Goal: Task Accomplishment & Management: Manage account settings

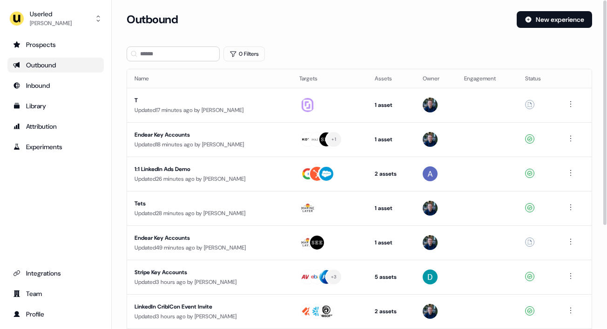
click at [301, 47] on div "0 Filters" at bounding box center [359, 54] width 465 height 15
click at [519, 40] on section "Loading... Outbound New experience 0 Filters Name Targets Assets Owner Engageme…" at bounding box center [359, 246] width 495 height 470
click at [76, 26] on button "Userled [PERSON_NAME]" at bounding box center [55, 18] width 96 height 22
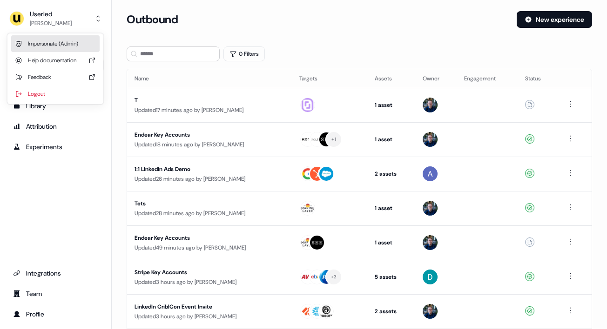
click at [67, 49] on div "Impersonate (Admin)" at bounding box center [55, 43] width 88 height 17
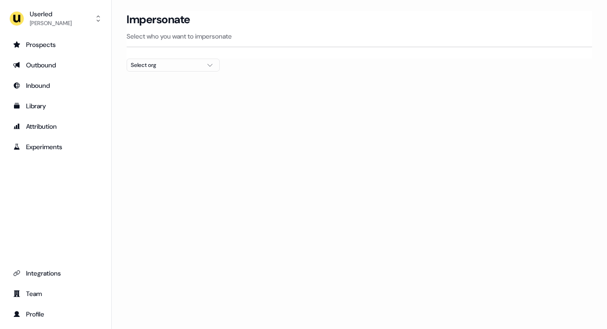
click at [151, 62] on div "Select org" at bounding box center [166, 64] width 70 height 9
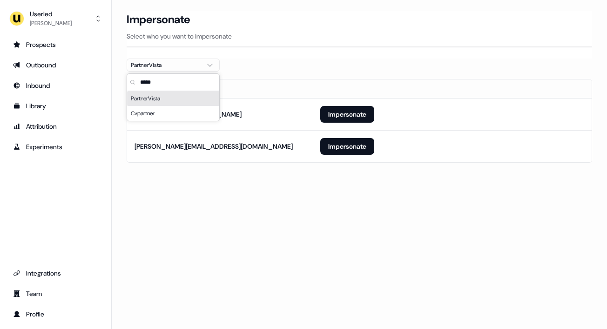
type input "*****"
click at [308, 79] on div at bounding box center [359, 75] width 465 height 7
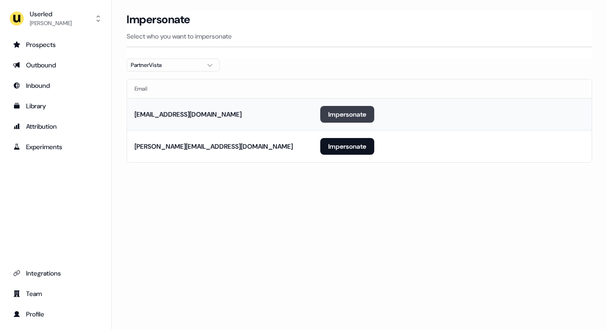
click at [367, 112] on button "Impersonate" at bounding box center [347, 114] width 54 height 17
